Goal: Task Accomplishment & Management: Complete application form

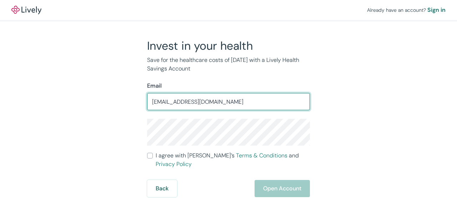
type input "[EMAIL_ADDRESS][DOMAIN_NAME]"
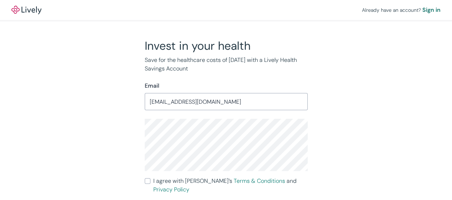
click at [148, 183] on input "I agree with Lively’s Terms & Conditions and Privacy Policy" at bounding box center [148, 181] width 6 height 6
checkbox input "true"
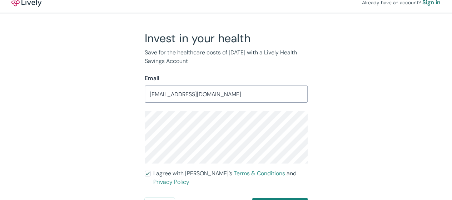
scroll to position [14, 0]
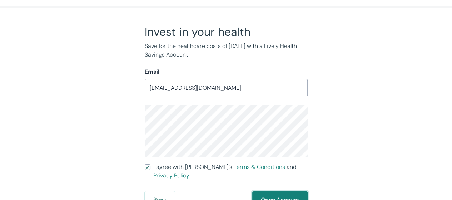
click at [272, 191] on button "Open Account" at bounding box center [279, 199] width 55 height 17
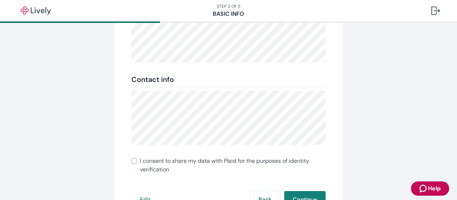
scroll to position [178, 0]
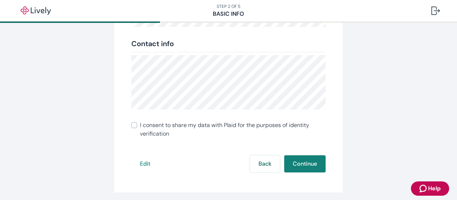
click at [134, 124] on input "I consent to share my data with Plaid for the purposes of identity verification" at bounding box center [134, 125] width 6 height 6
click at [131, 125] on input "I consent to share my data with Plaid for the purposes of identity verification" at bounding box center [134, 125] width 6 height 6
checkbox input "true"
click at [297, 163] on button "Continue" at bounding box center [304, 163] width 41 height 17
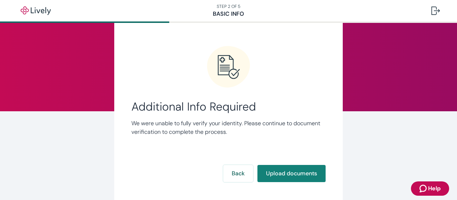
scroll to position [36, 0]
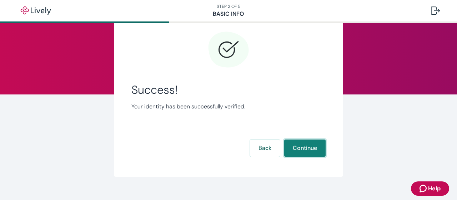
click at [301, 147] on button "Continue" at bounding box center [304, 147] width 41 height 17
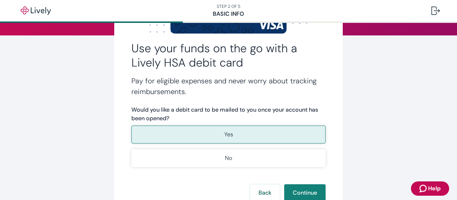
scroll to position [107, 0]
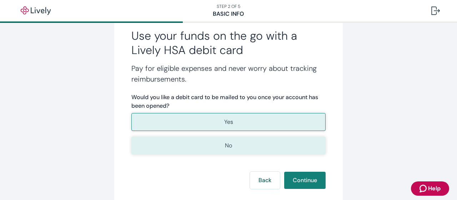
click at [214, 148] on button "No" at bounding box center [228, 145] width 194 height 18
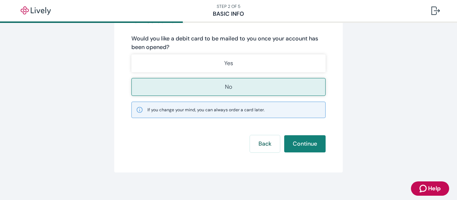
scroll to position [172, 0]
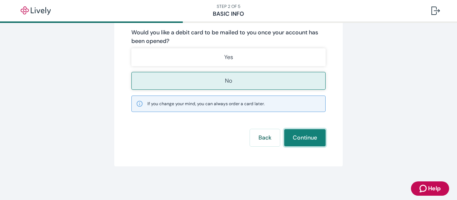
click at [314, 138] on button "Continue" at bounding box center [304, 137] width 41 height 17
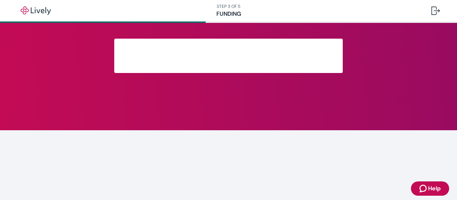
scroll to position [102, 0]
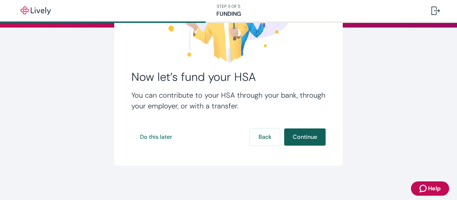
click at [308, 138] on button "Continue" at bounding box center [304, 136] width 41 height 17
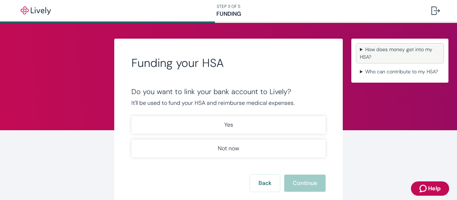
click at [378, 51] on summary "How does money get into my HSA?" at bounding box center [400, 53] width 86 height 18
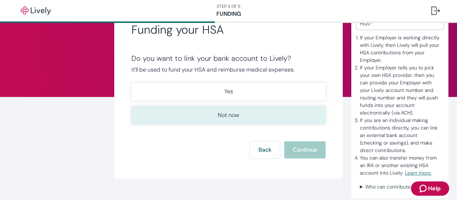
scroll to position [46, 0]
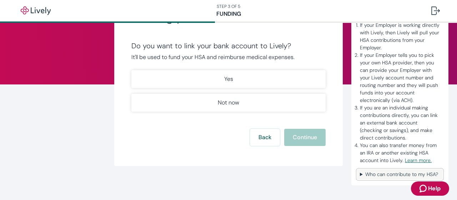
click at [377, 173] on summary "Who can contribute to my HSA?" at bounding box center [400, 174] width 86 height 10
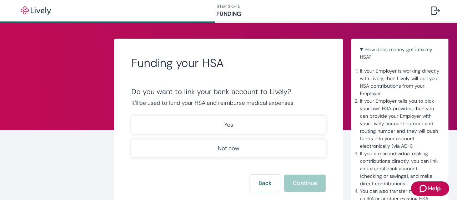
scroll to position [0, 0]
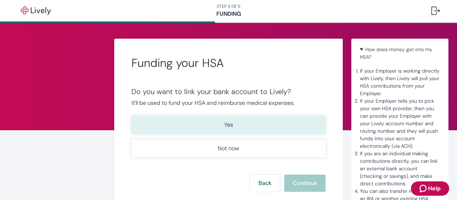
click at [226, 125] on p "Yes" at bounding box center [228, 124] width 9 height 9
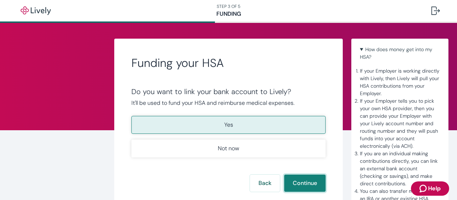
click at [302, 182] on button "Continue" at bounding box center [304, 182] width 41 height 17
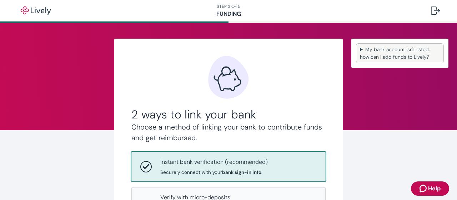
click at [420, 51] on summary "My bank account isn't listed, how can I add funds to Lively?" at bounding box center [400, 53] width 86 height 18
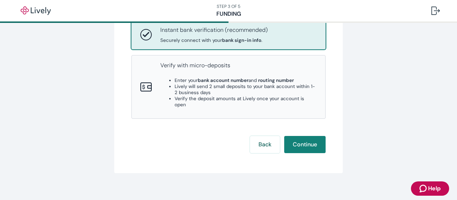
scroll to position [133, 0]
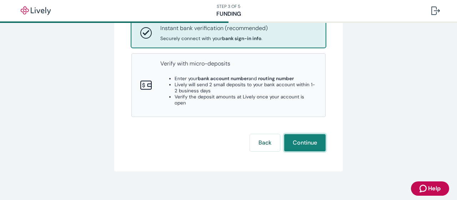
click at [293, 138] on button "Continue" at bounding box center [304, 142] width 41 height 17
click at [432, 187] on span "Help" at bounding box center [434, 188] width 12 height 9
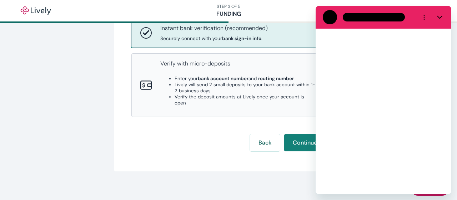
scroll to position [0, 0]
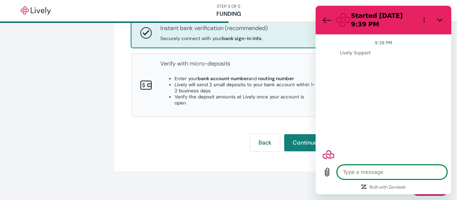
type textarea "x"
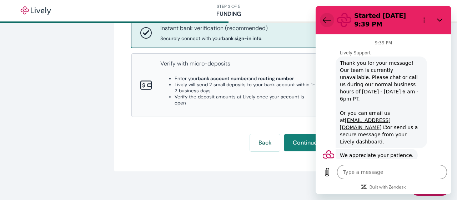
click at [323, 20] on icon "Back to the conversation list" at bounding box center [327, 19] width 8 height 5
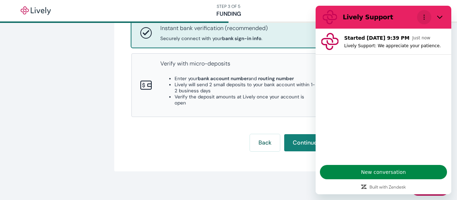
click at [426, 15] on icon "Options menu" at bounding box center [424, 17] width 6 height 6
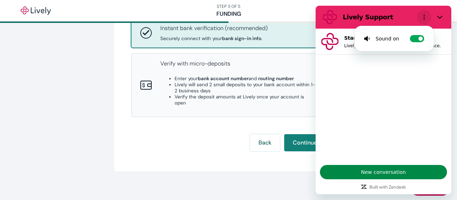
click at [426, 15] on icon "Options menu" at bounding box center [424, 17] width 6 height 6
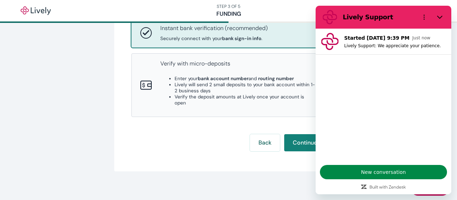
click at [176, 171] on div "2 ways to link your bank Choose a method of linking your bank to contribute fun…" at bounding box center [228, 47] width 343 height 316
click at [41, 112] on div "2 ways to link your bank Choose a method of linking your bank to contribute fun…" at bounding box center [228, 47] width 457 height 316
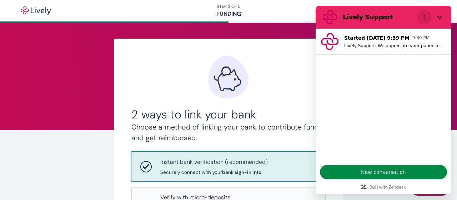
click at [424, 16] on icon "Options menu" at bounding box center [424, 17] width 6 height 6
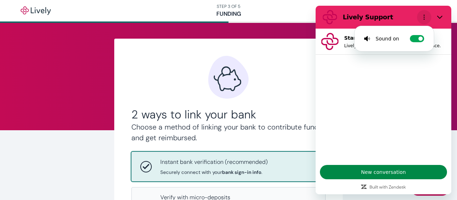
click at [424, 16] on icon "Options menu" at bounding box center [424, 17] width 6 height 6
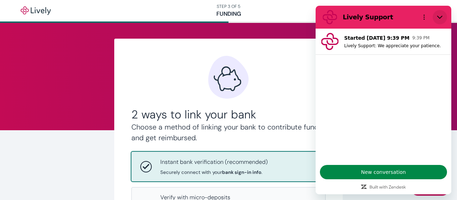
click at [442, 17] on icon "Close" at bounding box center [440, 17] width 6 height 6
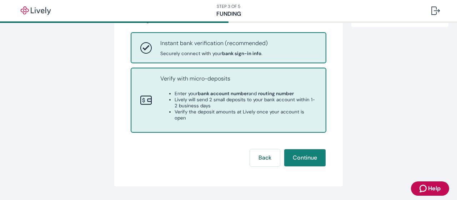
scroll to position [133, 0]
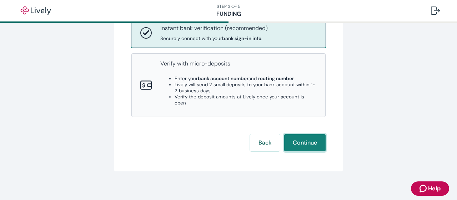
click at [303, 140] on button "Continue" at bounding box center [304, 142] width 41 height 17
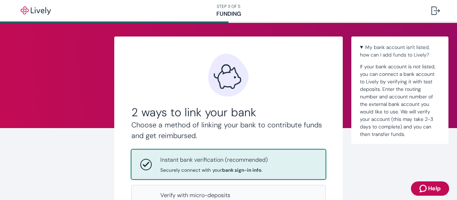
scroll to position [0, 0]
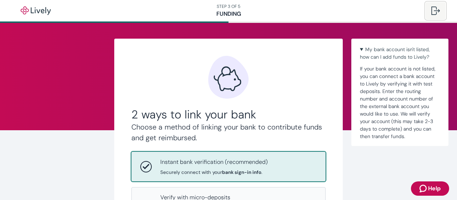
click at [435, 9] on div at bounding box center [435, 10] width 9 height 9
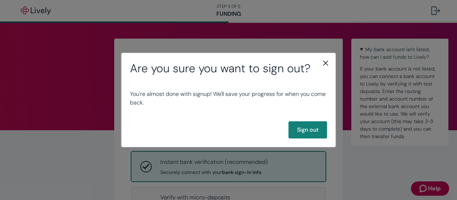
click at [327, 60] on icon "close" at bounding box center [325, 63] width 9 height 9
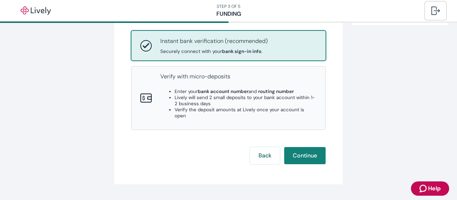
scroll to position [133, 0]
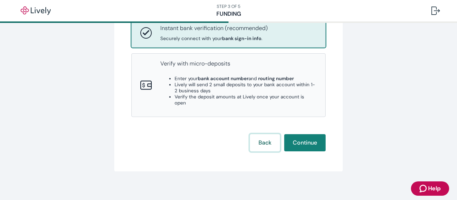
click at [260, 138] on button "Back" at bounding box center [265, 142] width 30 height 17
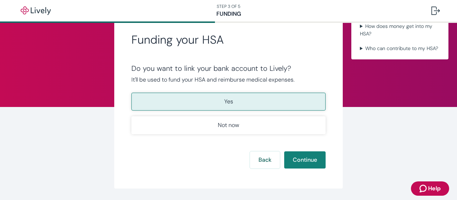
scroll to position [36, 0]
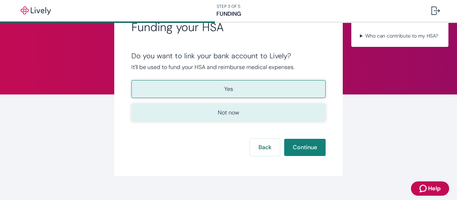
click at [233, 111] on p "Not now" at bounding box center [228, 112] width 21 height 9
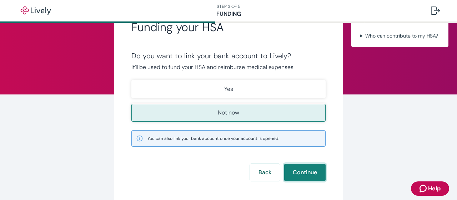
click at [298, 170] on button "Continue" at bounding box center [304, 171] width 41 height 17
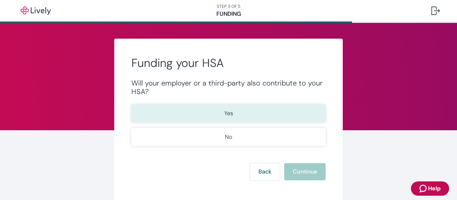
click at [230, 113] on button "Yes" at bounding box center [228, 113] width 194 height 18
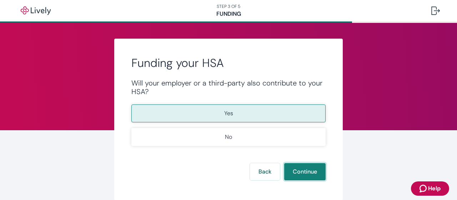
click at [296, 172] on button "Continue" at bounding box center [304, 171] width 41 height 17
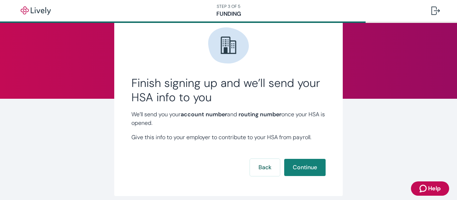
scroll to position [43, 0]
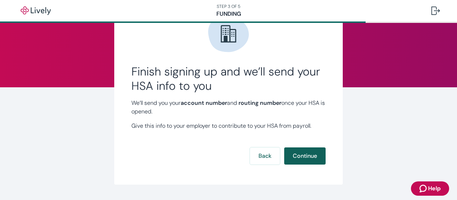
click at [304, 152] on button "Continue" at bounding box center [304, 155] width 41 height 17
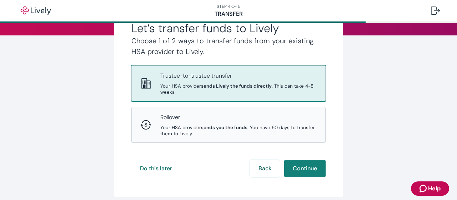
scroll to position [107, 0]
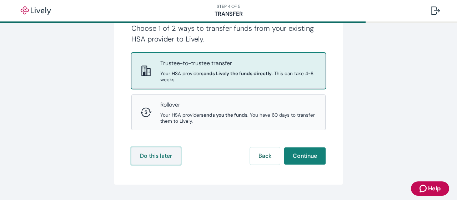
click at [160, 157] on button "Do this later" at bounding box center [155, 155] width 49 height 17
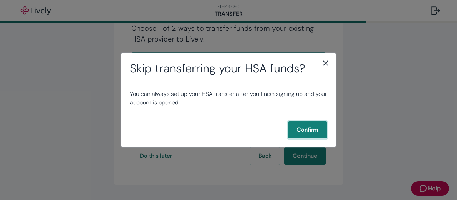
click at [300, 128] on button "Confirm" at bounding box center [307, 129] width 39 height 17
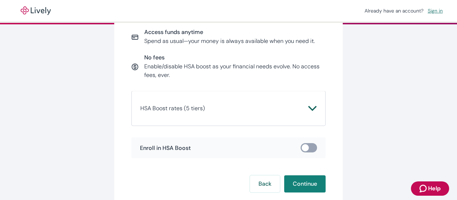
scroll to position [107, 0]
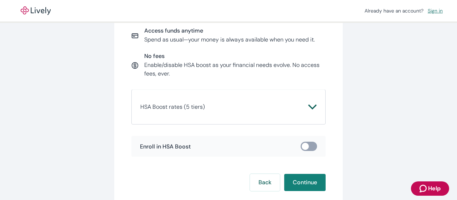
click at [310, 109] on icon "Chevron icon" at bounding box center [312, 106] width 9 height 9
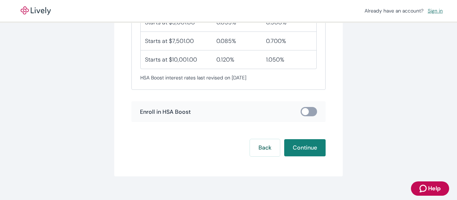
scroll to position [282, 0]
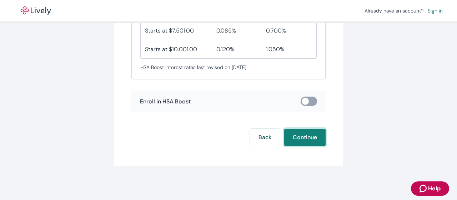
click at [307, 138] on button "Continue" at bounding box center [304, 136] width 41 height 17
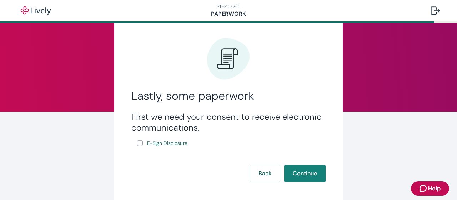
scroll to position [36, 0]
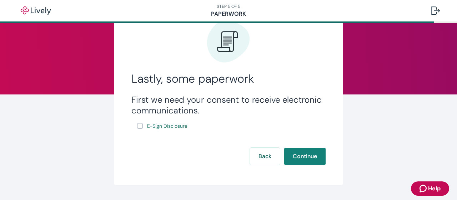
click at [137, 125] on input "E-Sign Disclosure" at bounding box center [140, 126] width 6 height 6
checkbox input "true"
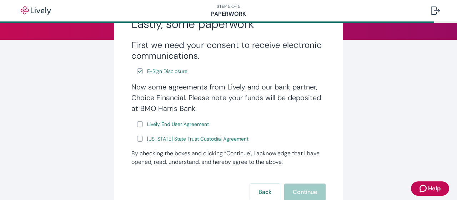
scroll to position [107, 0]
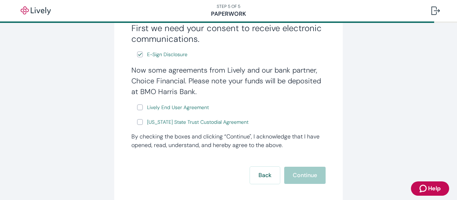
click at [137, 105] on input "Lively End User Agreement" at bounding box center [140, 107] width 6 height 6
click at [138, 108] on input "Lively End User Agreement" at bounding box center [140, 107] width 6 height 6
checkbox input "true"
click at [137, 123] on input "Wyoming State Trust Custodial Agreement" at bounding box center [140, 122] width 6 height 6
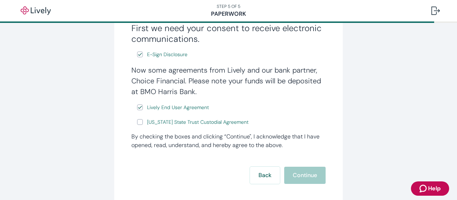
checkbox input "true"
click at [301, 171] on button "Continue" at bounding box center [304, 174] width 41 height 17
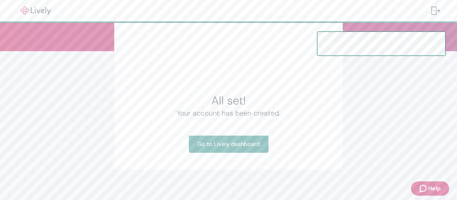
scroll to position [83, 0]
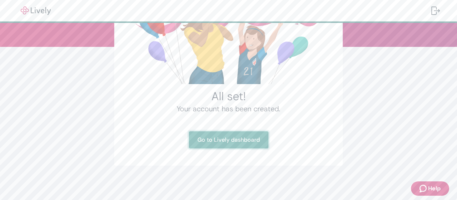
click at [216, 139] on link "Go to Lively dashboard" at bounding box center [229, 139] width 80 height 17
